Goal: Find specific page/section: Find specific page/section

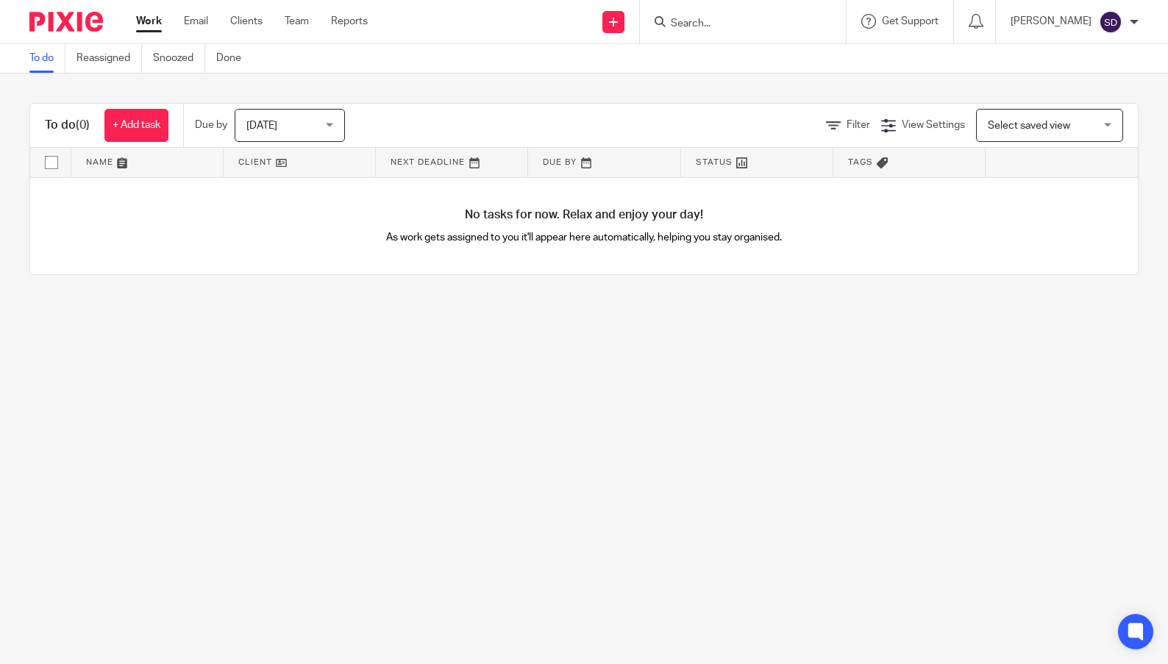
click at [703, 36] on div at bounding box center [743, 21] width 206 height 43
click at [703, 26] on input "Search" at bounding box center [736, 24] width 132 height 13
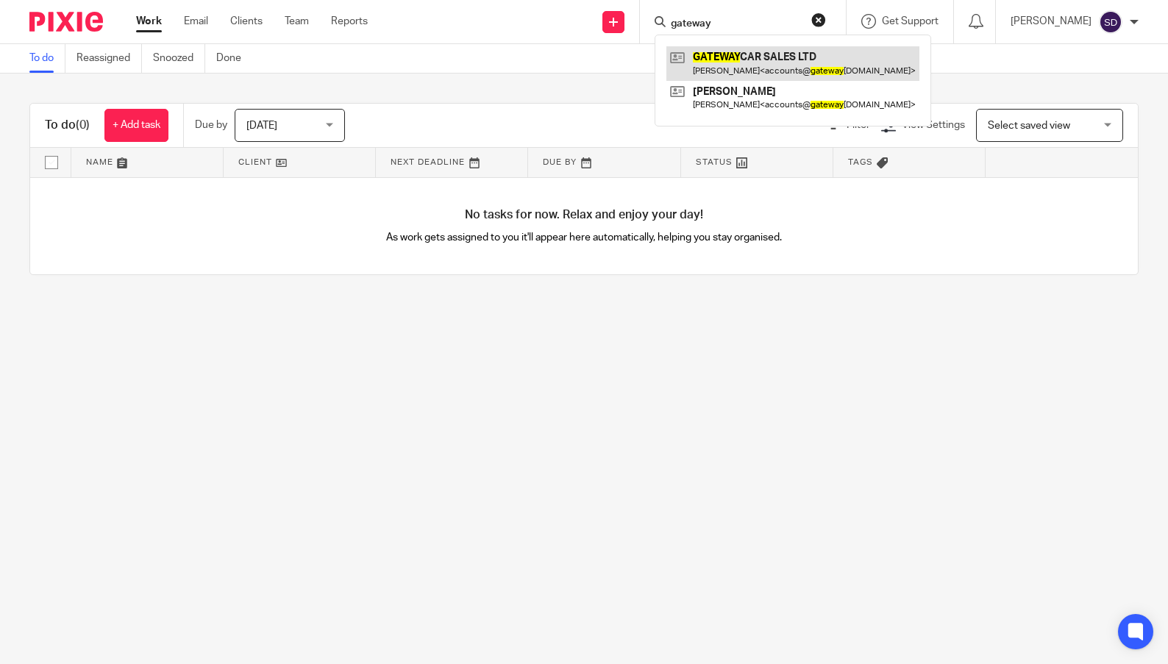
type input "gateway"
drag, startPoint x: 720, startPoint y: 63, endPoint x: 665, endPoint y: 40, distance: 59.0
click at [720, 63] on link at bounding box center [793, 63] width 253 height 34
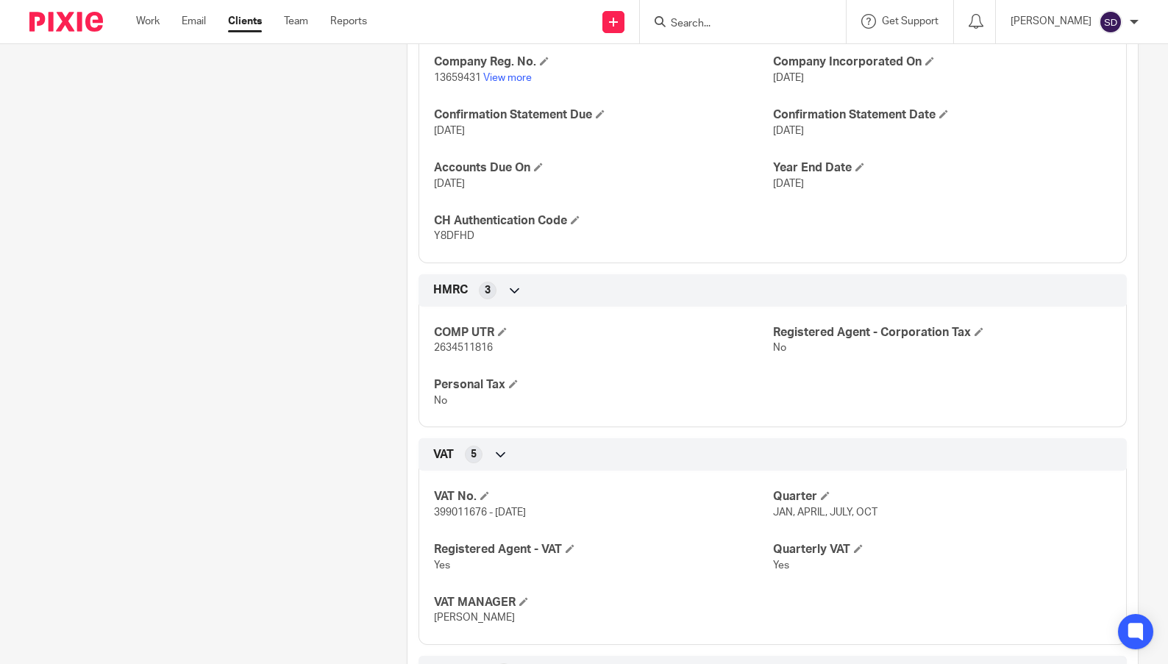
scroll to position [589, 0]
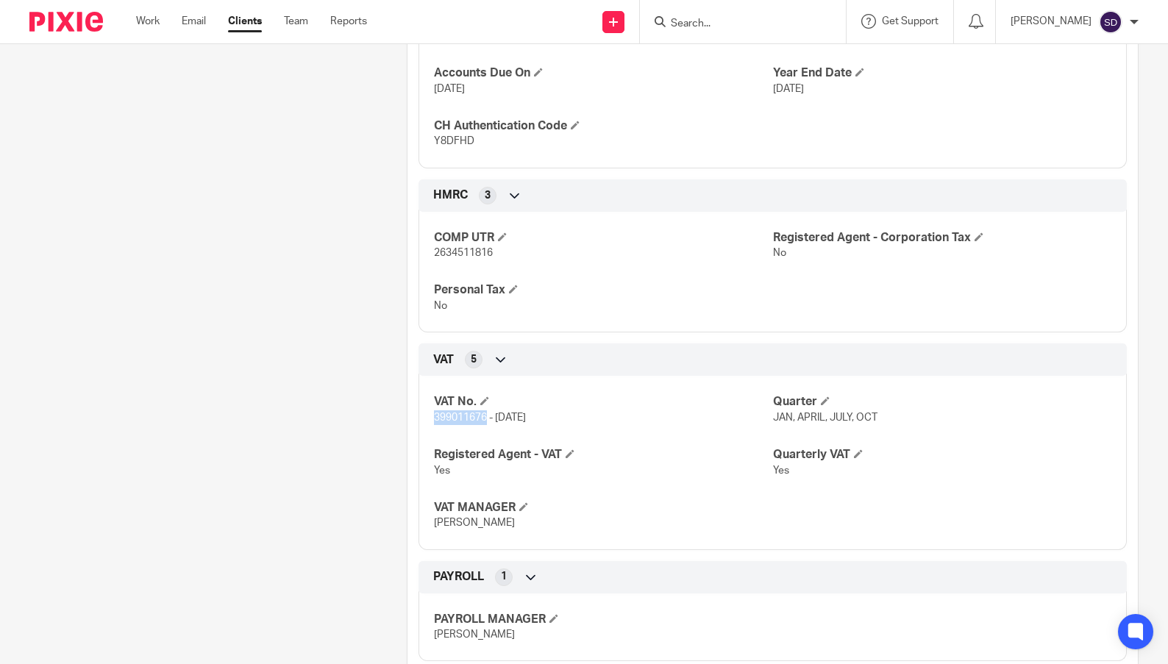
drag, startPoint x: 482, startPoint y: 429, endPoint x: 430, endPoint y: 434, distance: 51.8
click at [434, 423] on span "399011676 - [DATE]" at bounding box center [480, 418] width 92 height 10
copy span "399011676"
